Goal: Obtain resource: Obtain resource

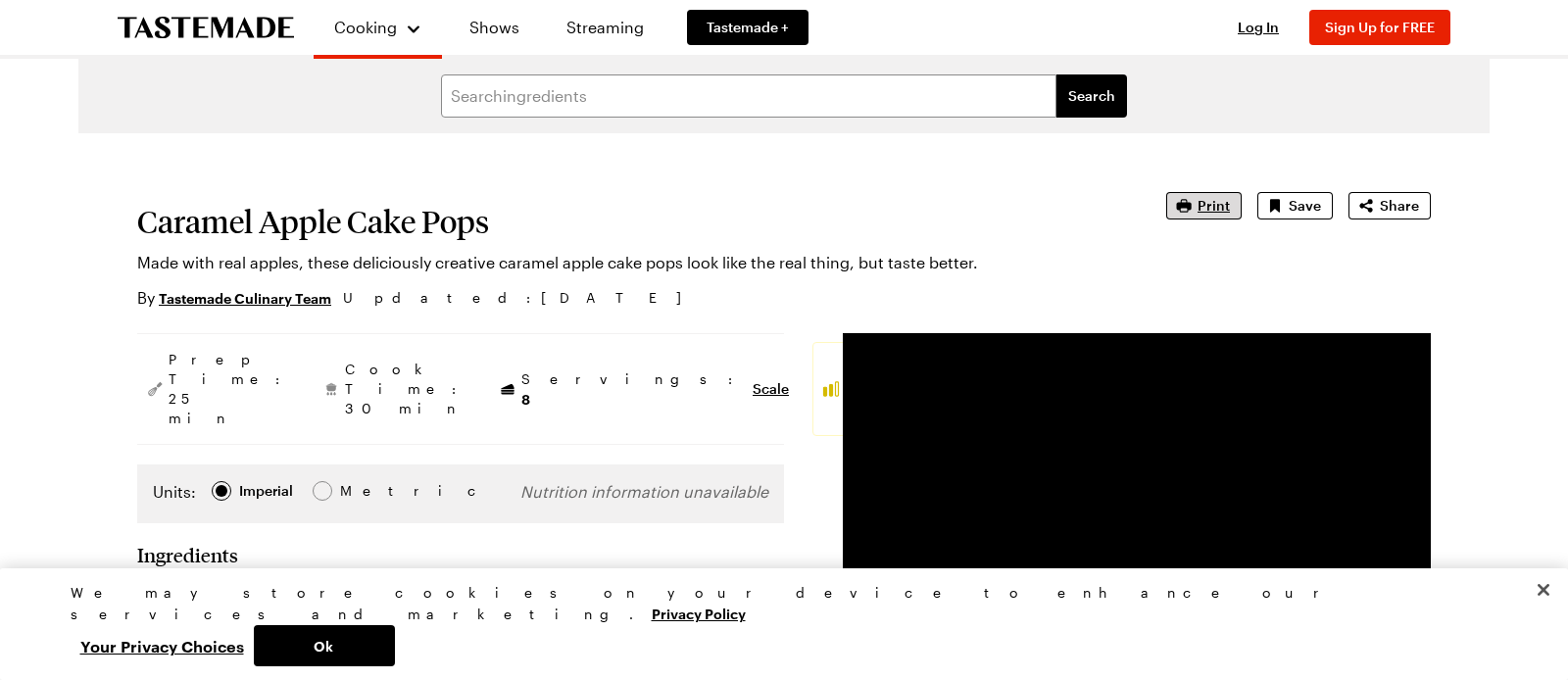
click at [1216, 206] on span "Print" at bounding box center [1214, 206] width 32 height 20
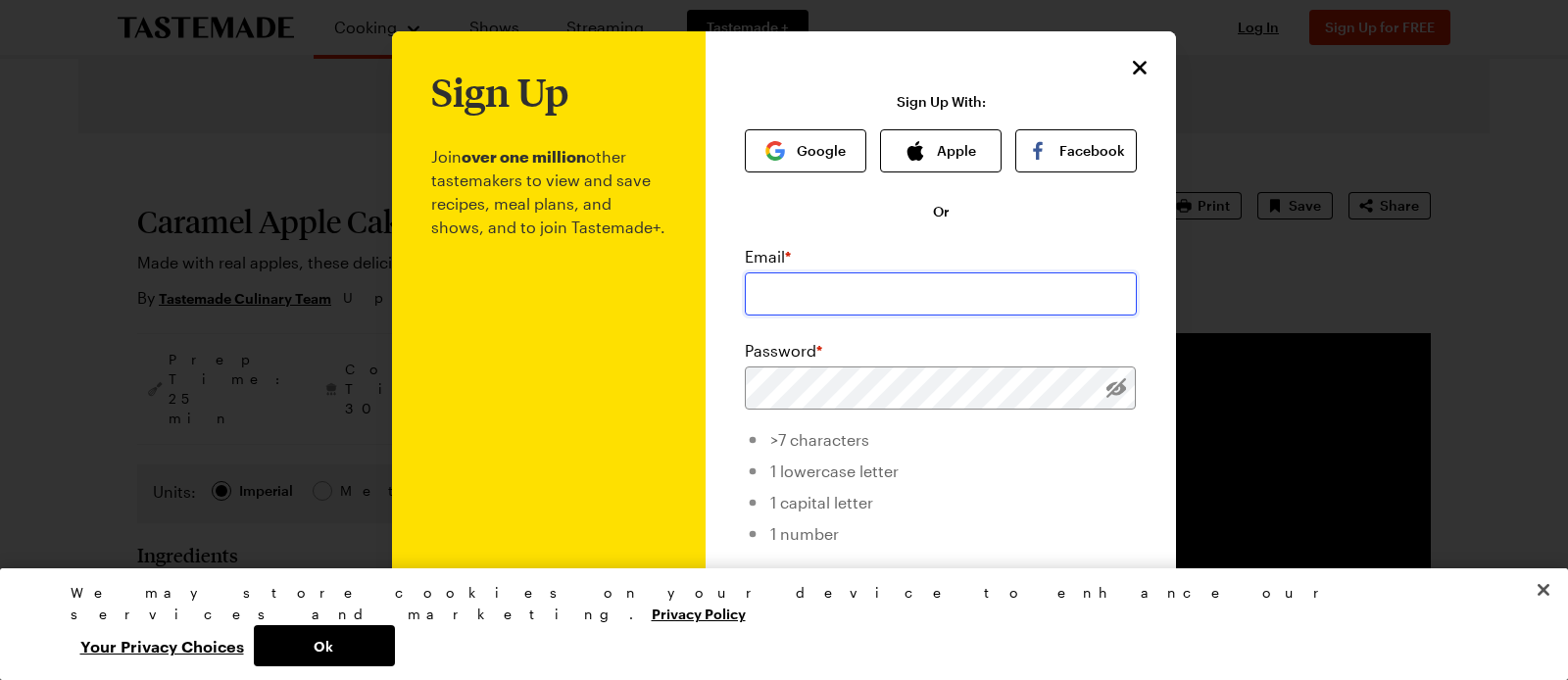
click at [857, 298] on input "email" at bounding box center [940, 294] width 392 height 43
type input "mks4god@gmail.com"
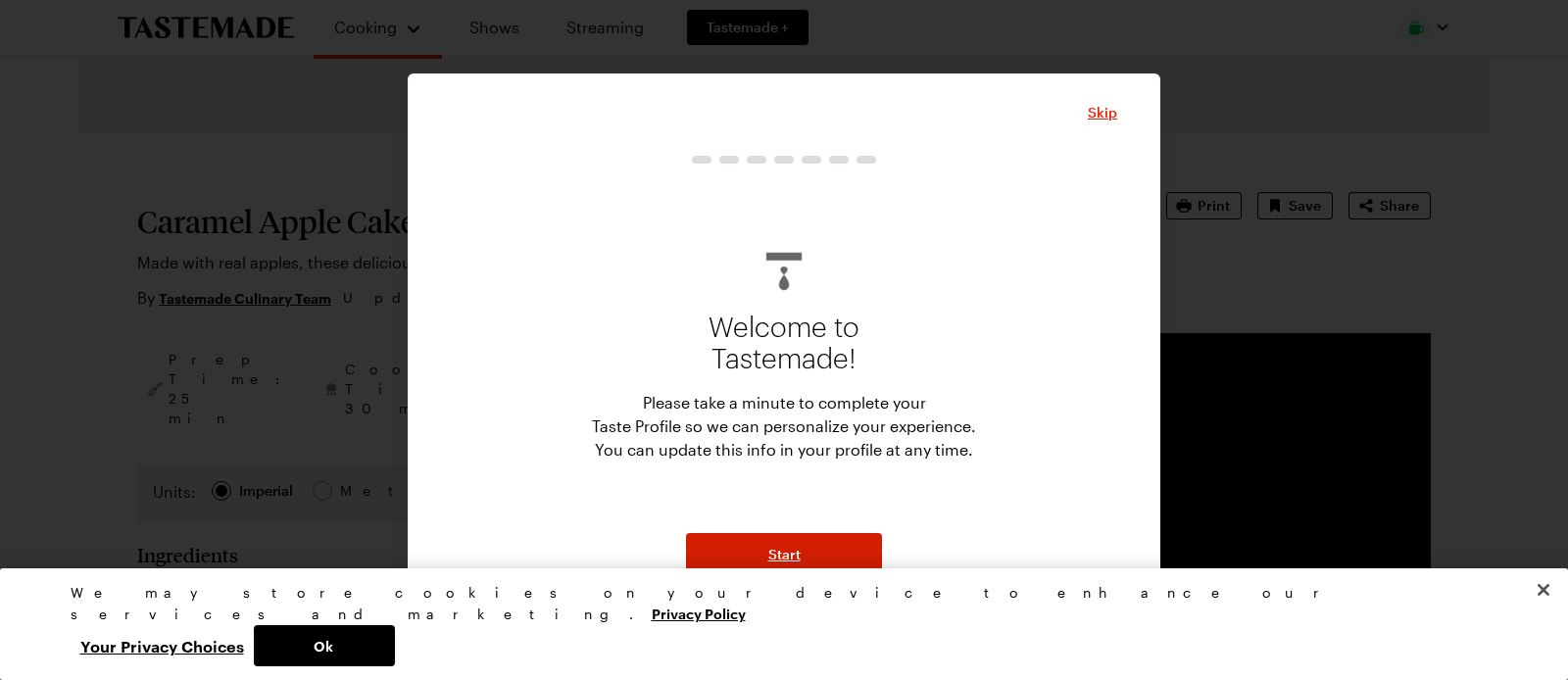
click at [794, 557] on span "Start" at bounding box center [784, 555] width 32 height 20
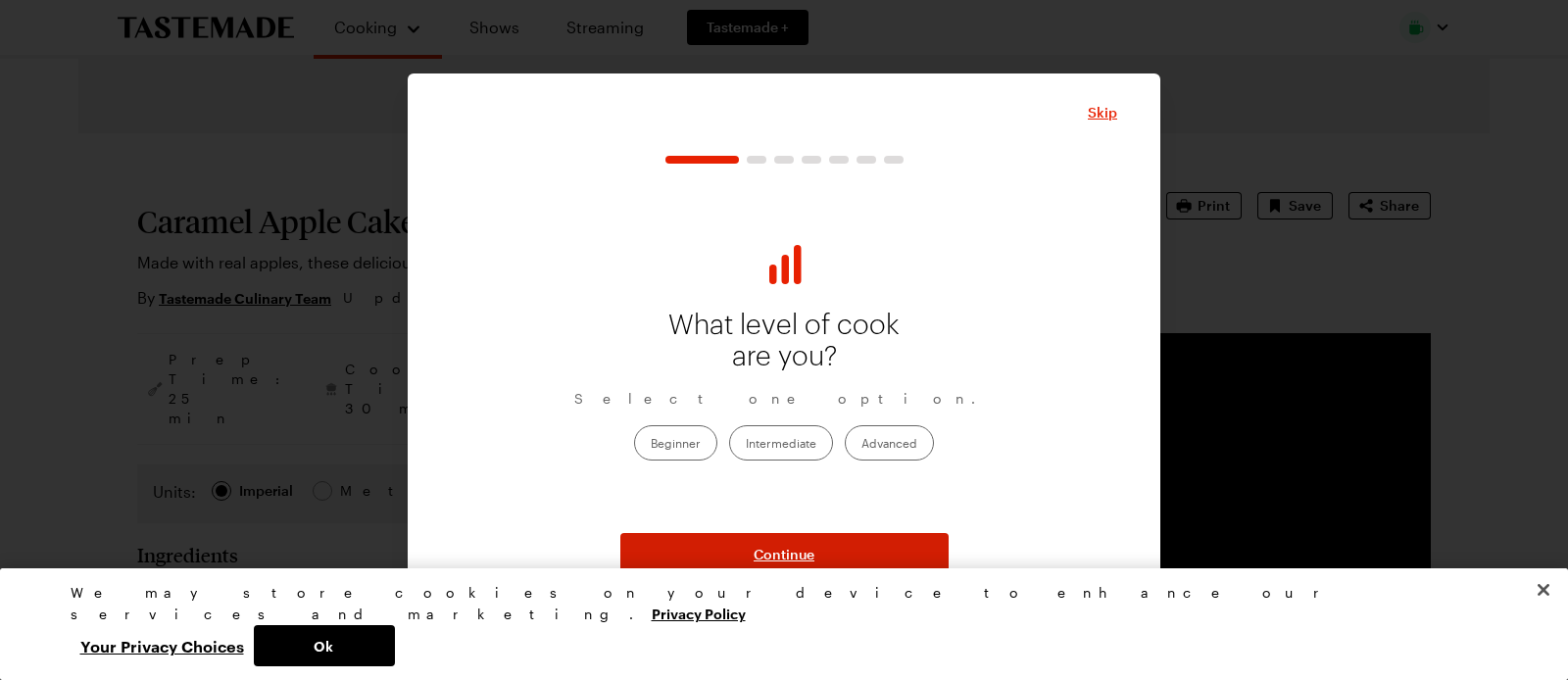
click at [792, 553] on span "Continue" at bounding box center [784, 555] width 61 height 20
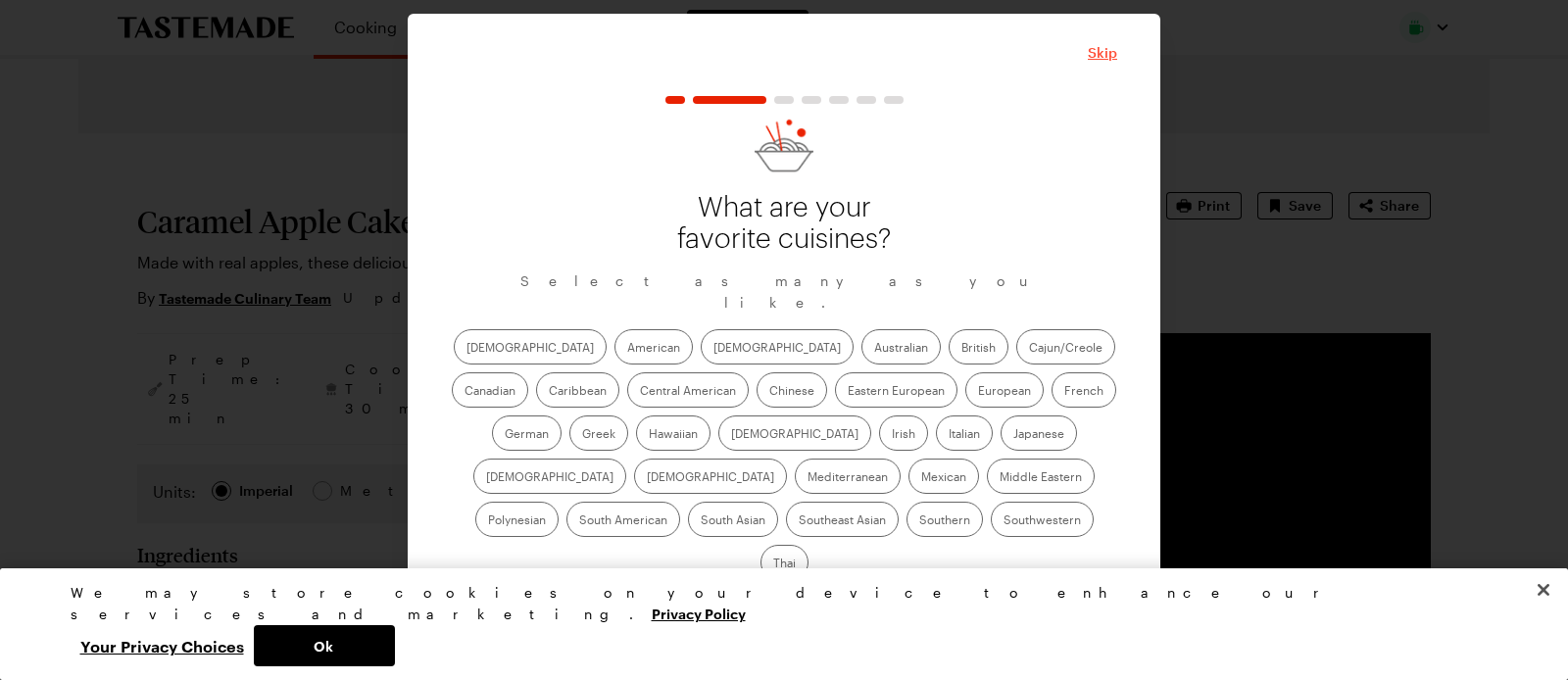
click at [1107, 63] on span "Skip" at bounding box center [1102, 53] width 29 height 20
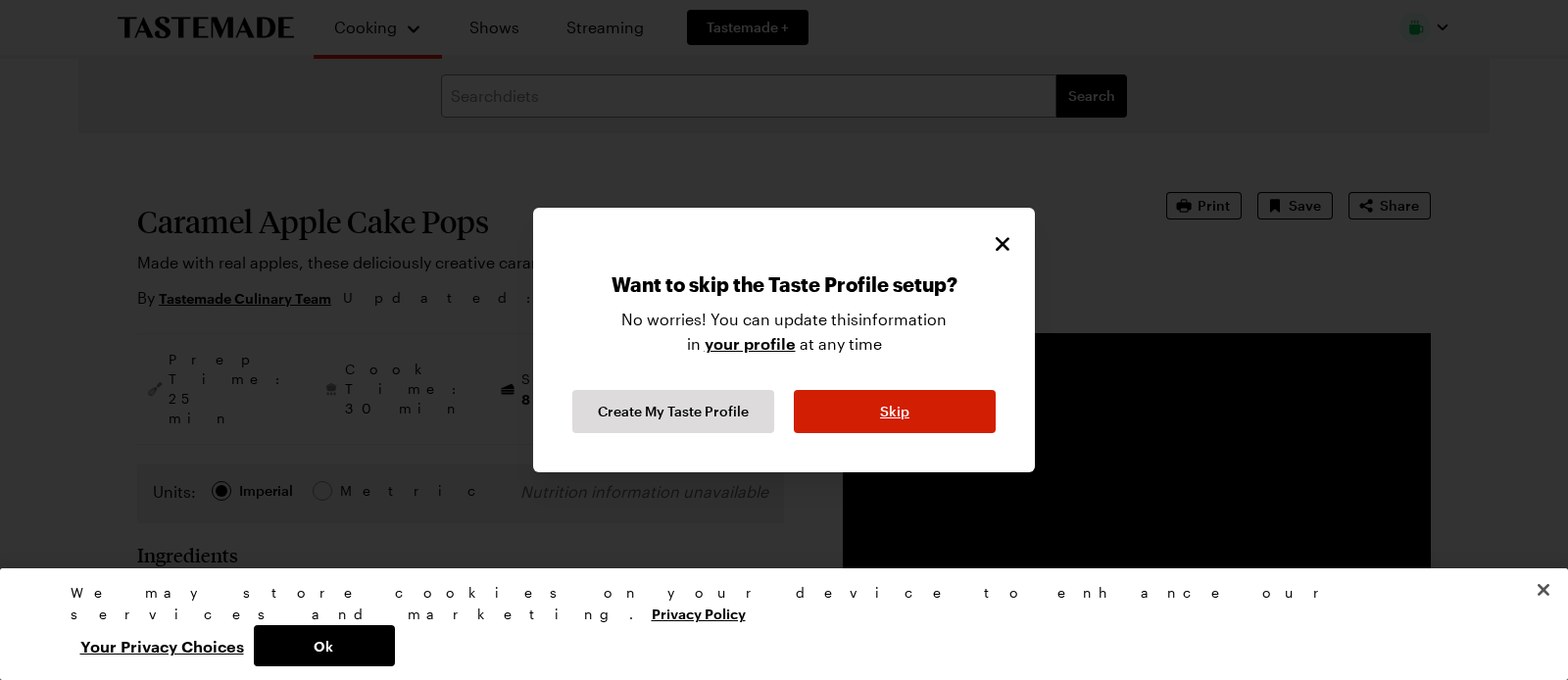
click at [907, 414] on span "Skip" at bounding box center [894, 412] width 29 height 20
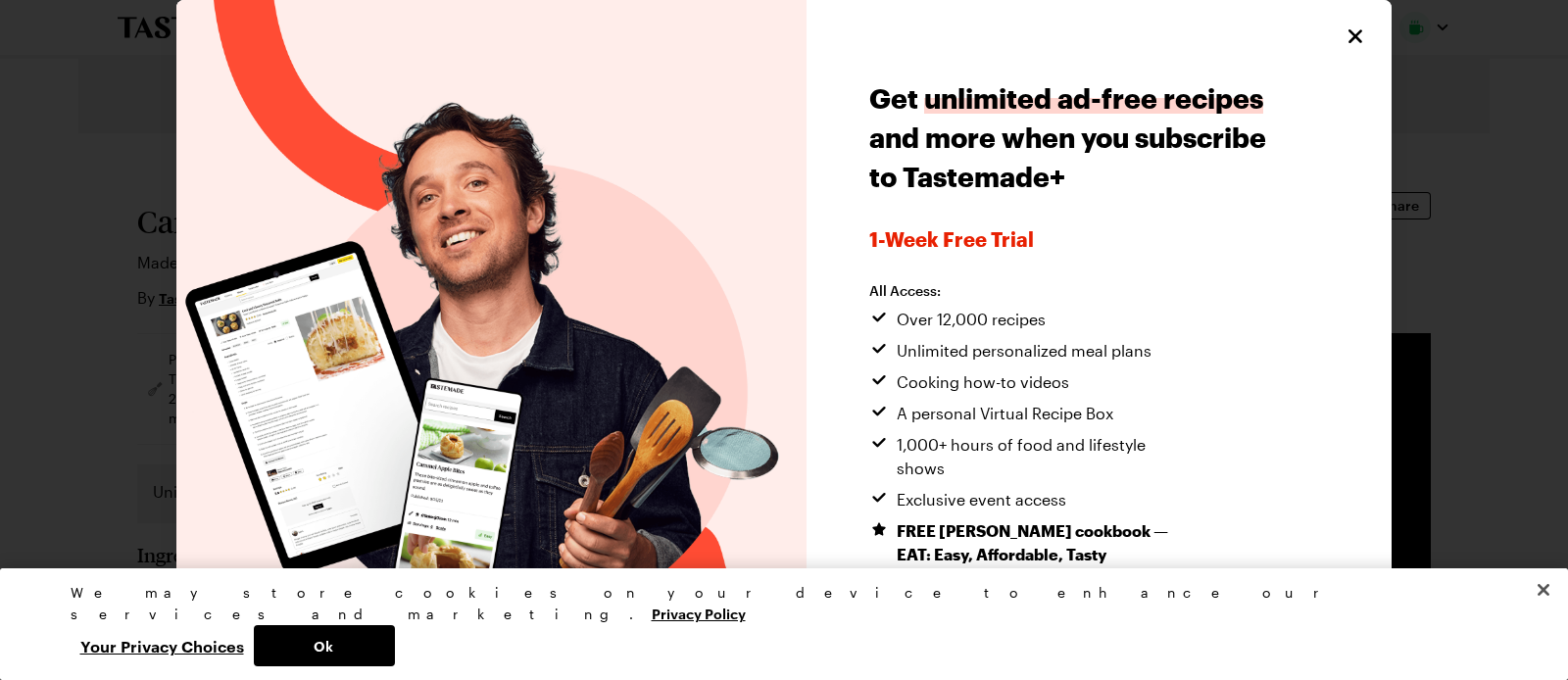
click at [1353, 35] on icon "Close" at bounding box center [1355, 36] width 14 height 14
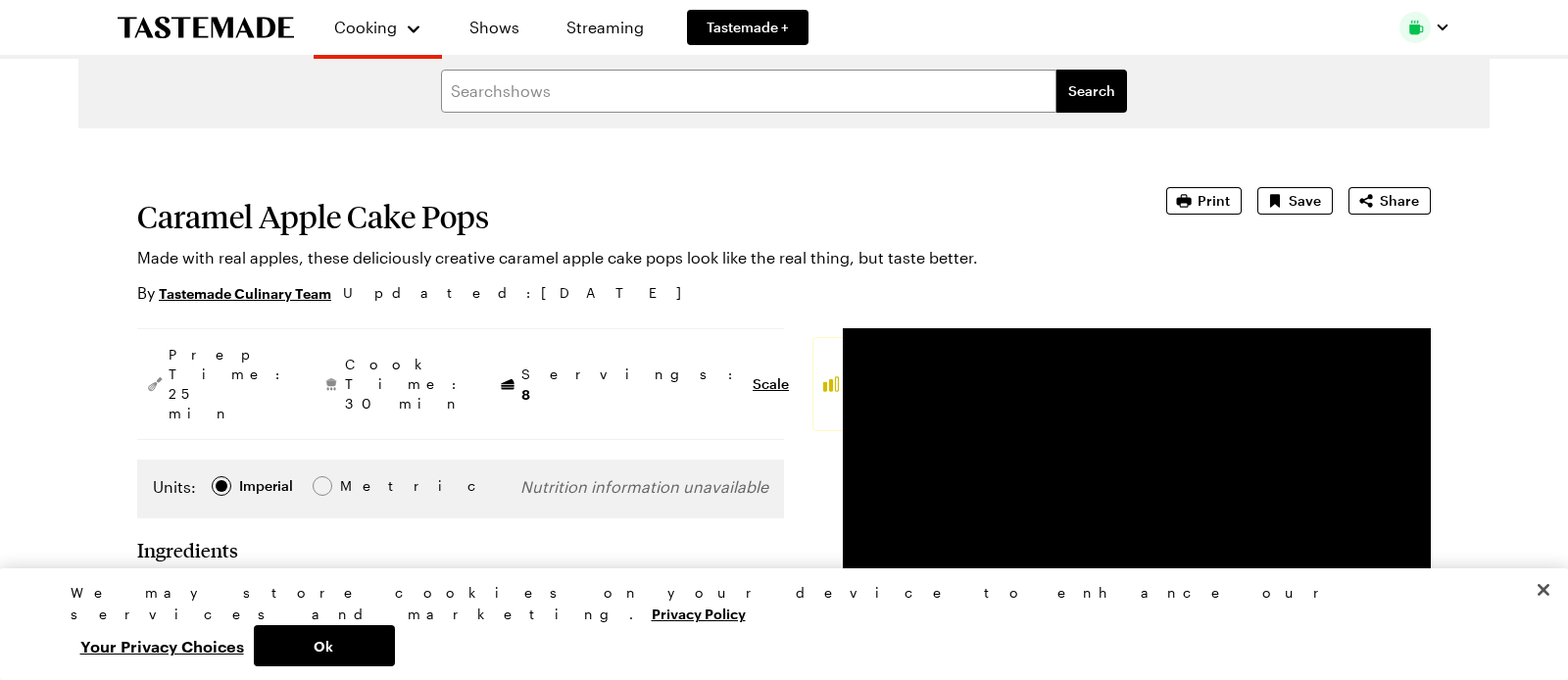
scroll to position [7, 0]
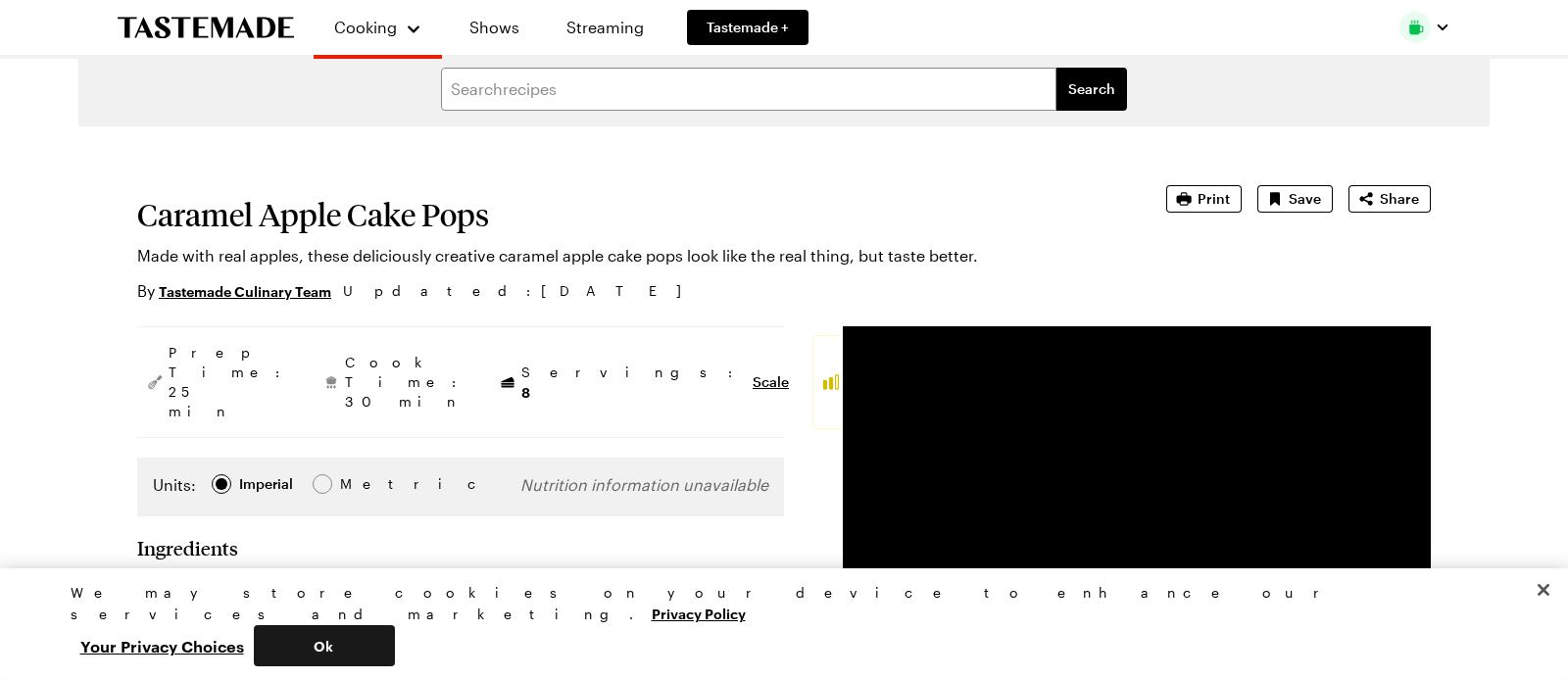
click at [395, 635] on button "Ok" at bounding box center [323, 645] width 141 height 41
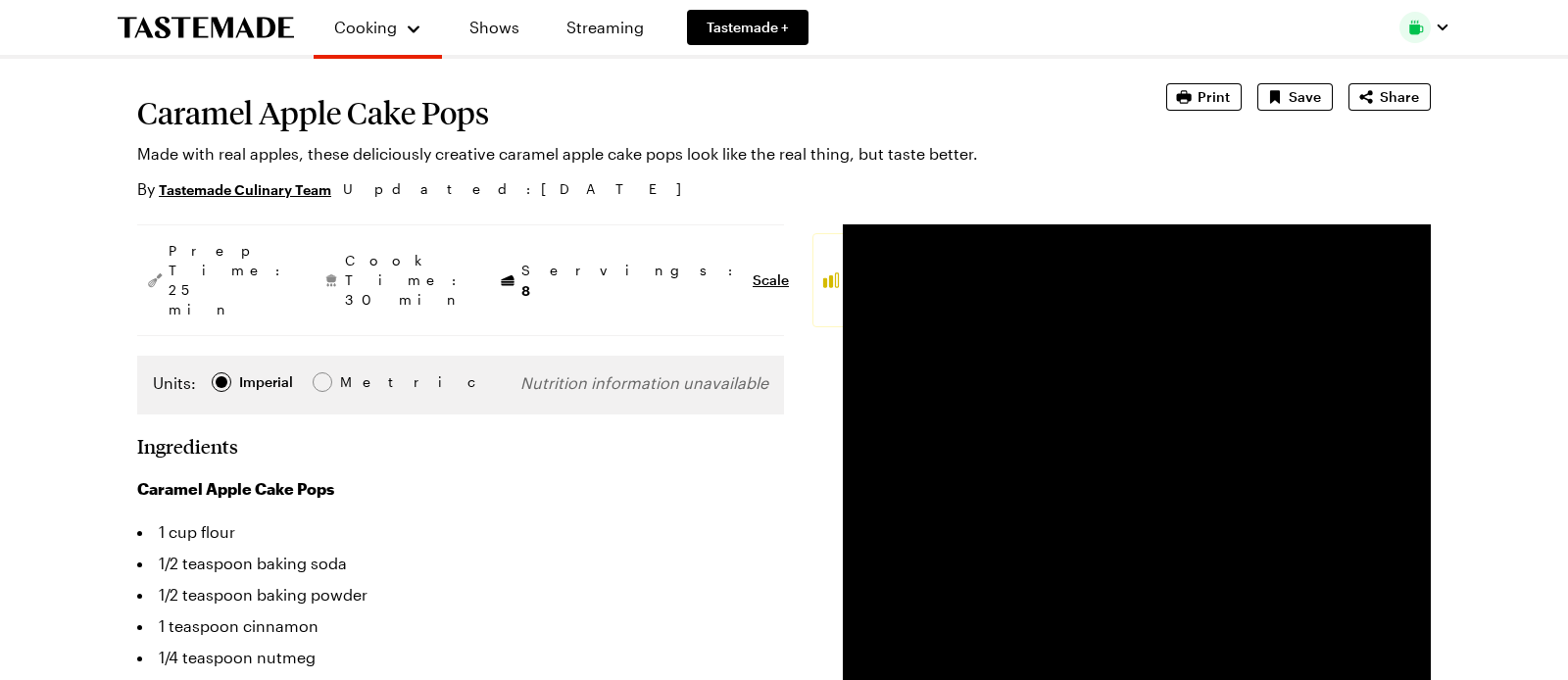
scroll to position [37, 0]
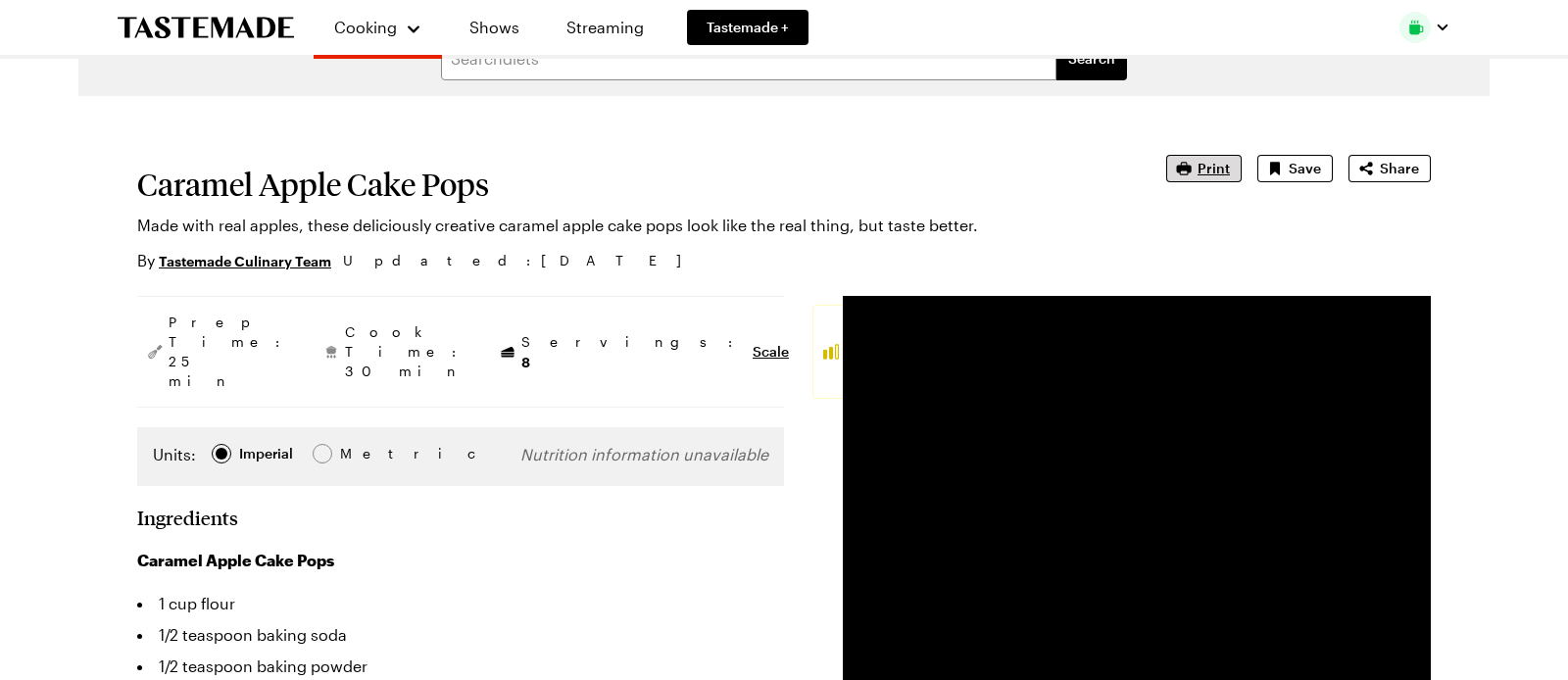
click at [1216, 175] on span "Print" at bounding box center [1214, 169] width 32 height 20
click at [1215, 173] on span "Print" at bounding box center [1214, 169] width 32 height 20
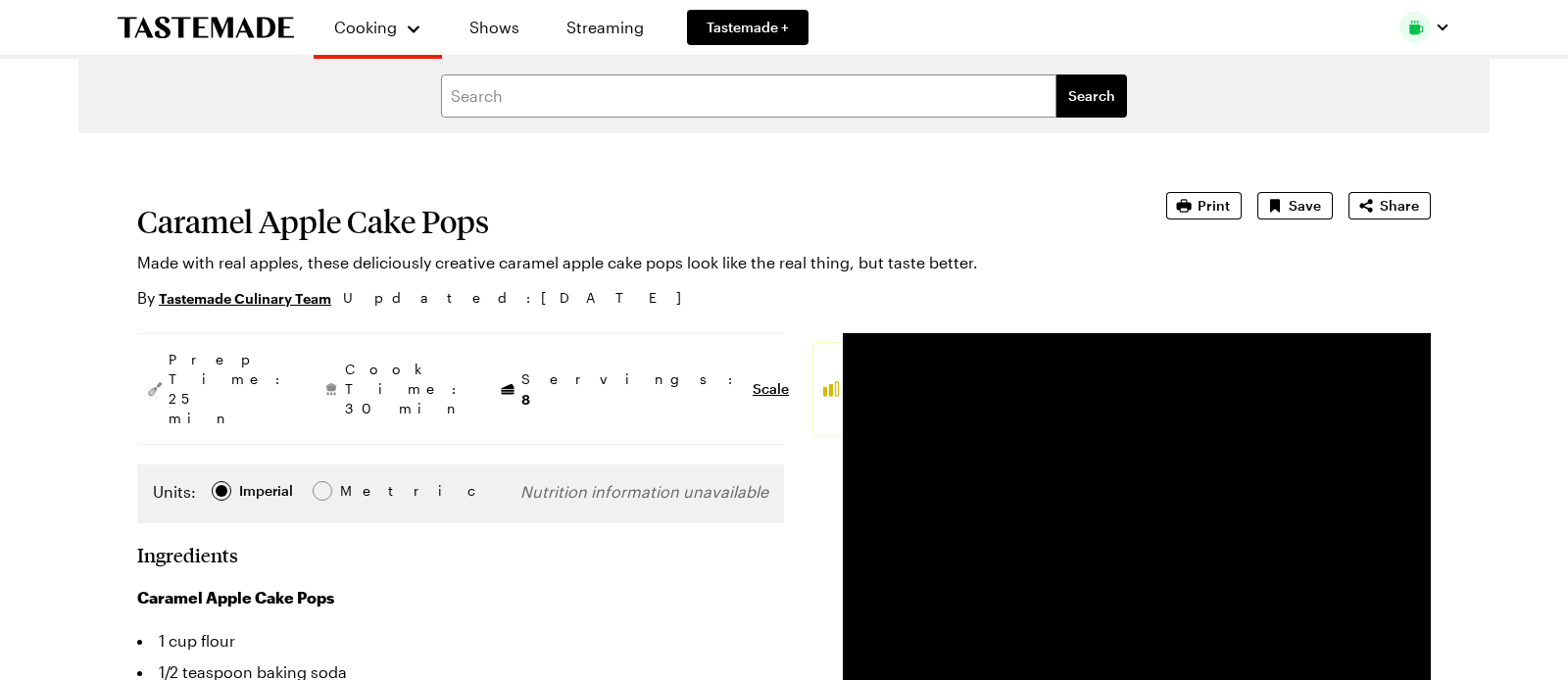
scroll to position [0, 0]
click at [1443, 29] on icon "button" at bounding box center [1442, 28] width 11 height 6
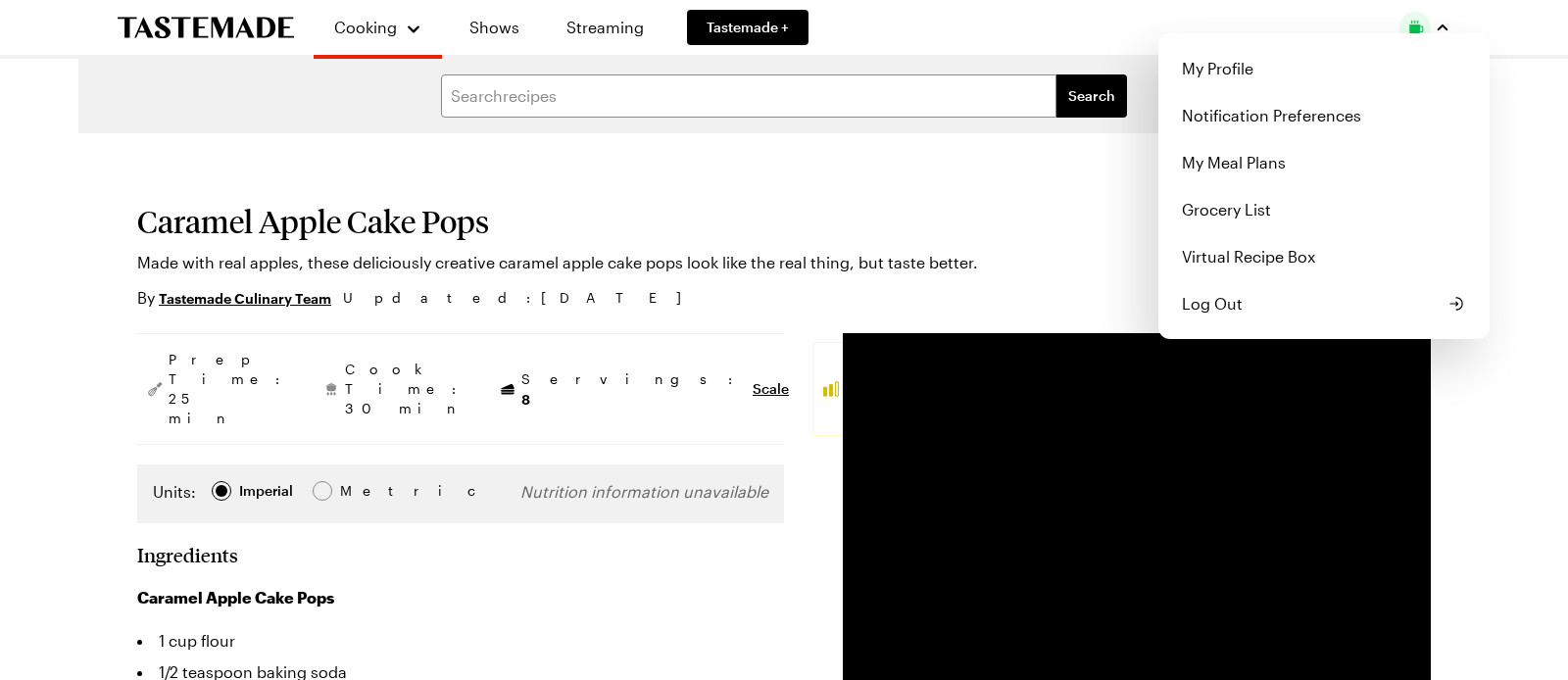
click at [1417, 27] on img "button" at bounding box center [1414, 27] width 31 height 31
click at [1231, 68] on link "My Profile" at bounding box center [1323, 68] width 307 height 47
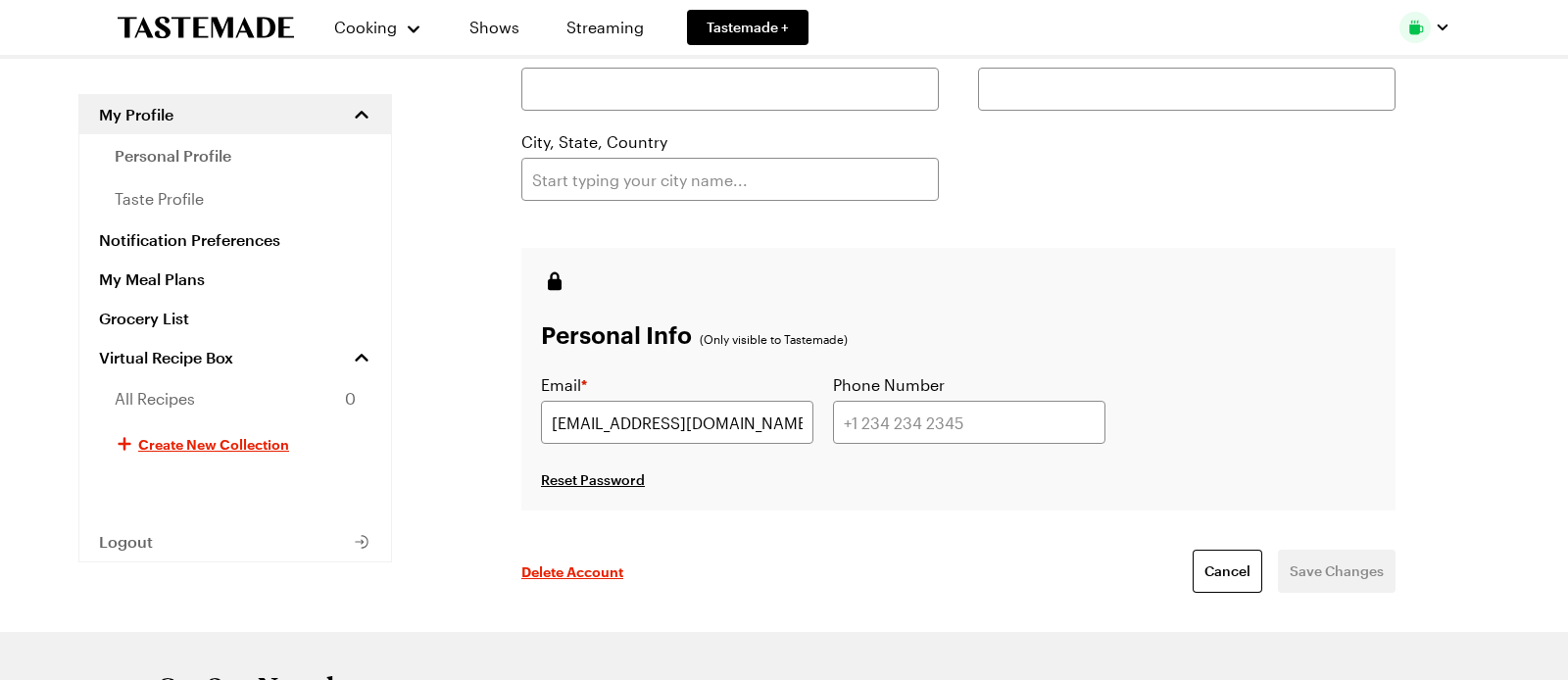
scroll to position [335, 0]
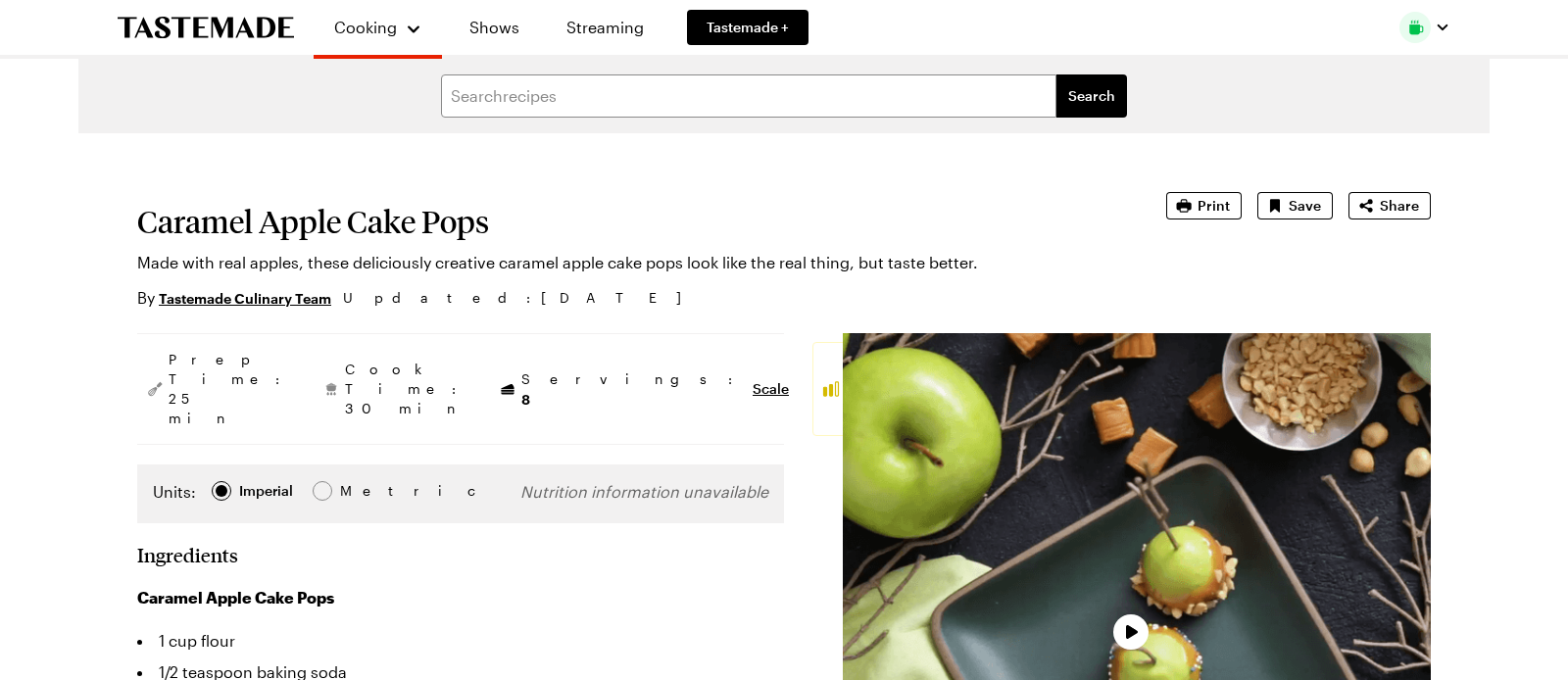
type textarea "x"
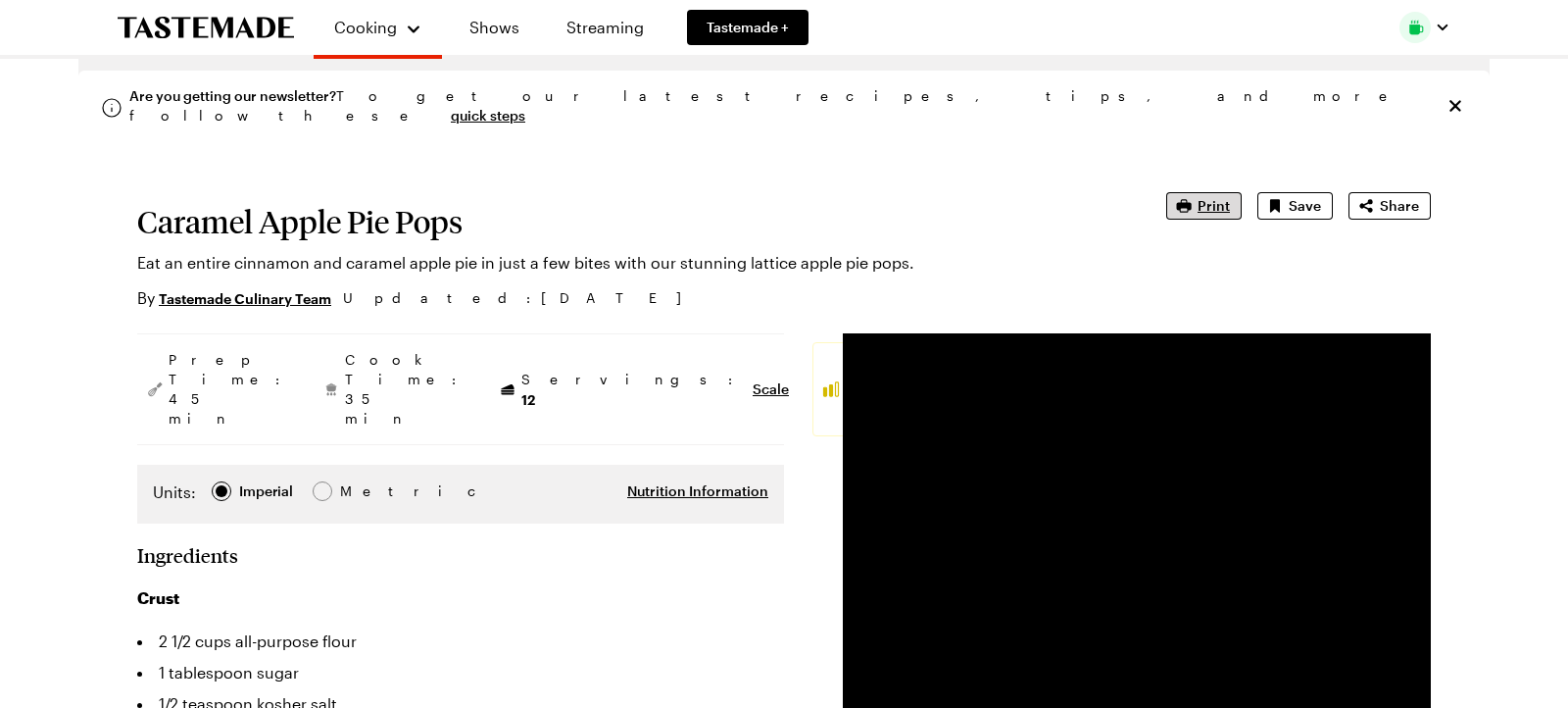
click at [1215, 207] on span "Print" at bounding box center [1214, 206] width 32 height 20
type textarea "x"
